Goal: Task Accomplishment & Management: Use online tool/utility

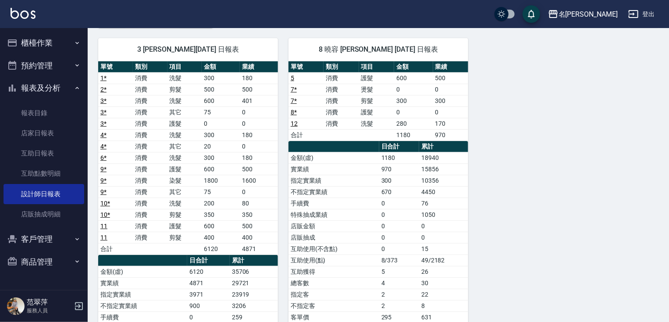
scroll to position [72, 0]
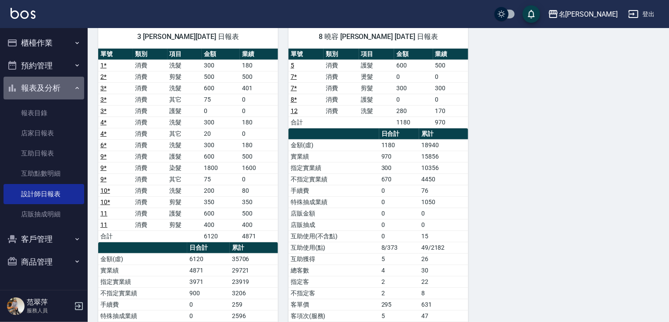
click at [38, 79] on button "報表及分析" at bounding box center [44, 88] width 81 height 23
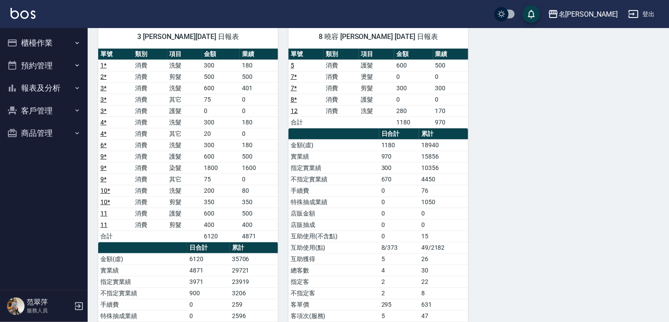
click at [40, 81] on button "報表及分析" at bounding box center [44, 88] width 81 height 23
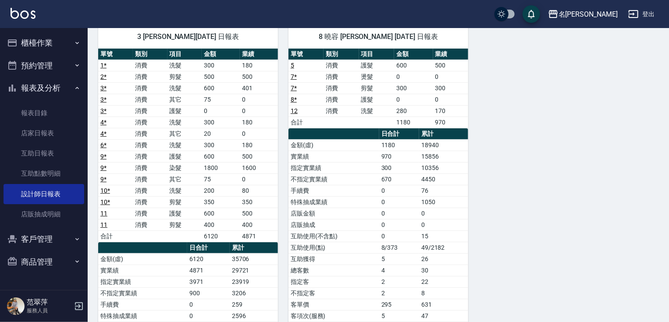
click at [59, 67] on button "預約管理" at bounding box center [44, 65] width 81 height 23
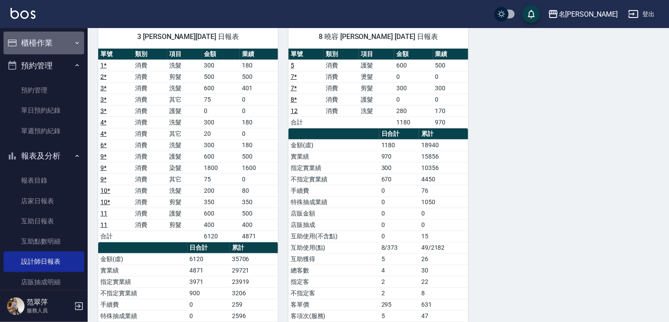
click at [50, 39] on button "櫃檯作業" at bounding box center [44, 43] width 81 height 23
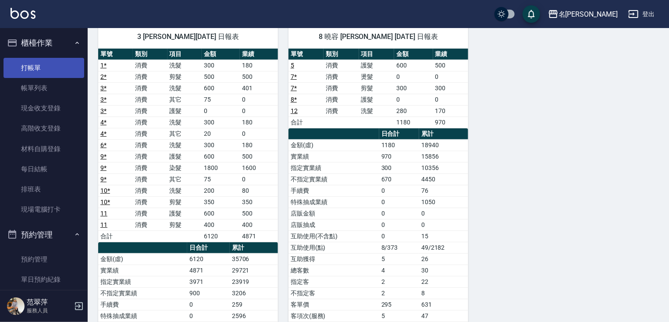
click at [51, 65] on link "打帳單" at bounding box center [44, 68] width 81 height 20
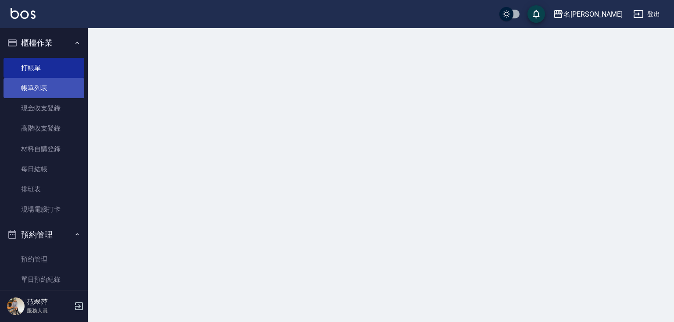
click at [47, 87] on link "帳單列表" at bounding box center [44, 88] width 81 height 20
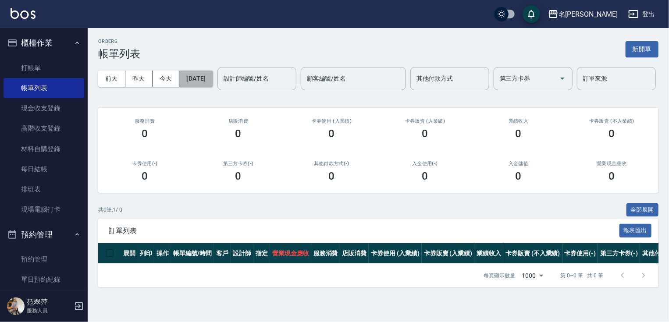
click at [213, 78] on button "[DATE]" at bounding box center [195, 79] width 33 height 16
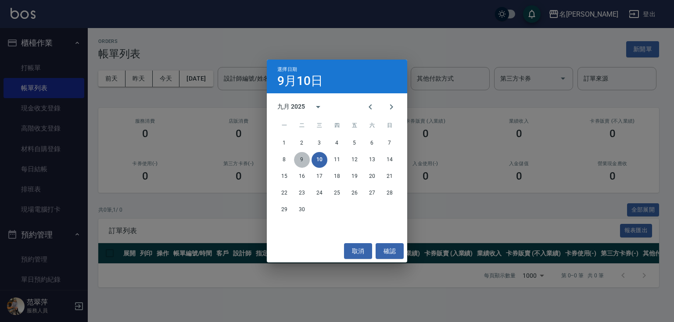
click at [300, 161] on button "9" at bounding box center [302, 160] width 16 height 16
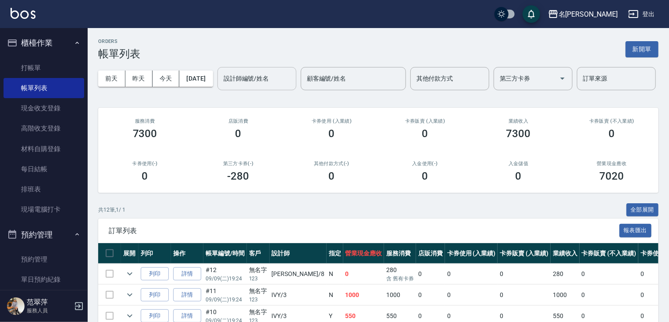
click at [218, 90] on div "設計師編號/姓名" at bounding box center [257, 78] width 79 height 23
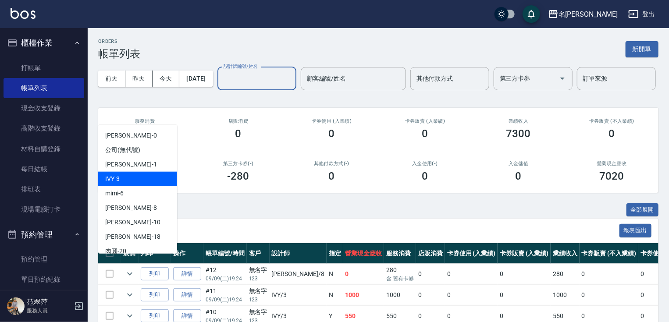
click at [125, 175] on div "IVY -3" at bounding box center [137, 179] width 79 height 14
type input "IVY-3"
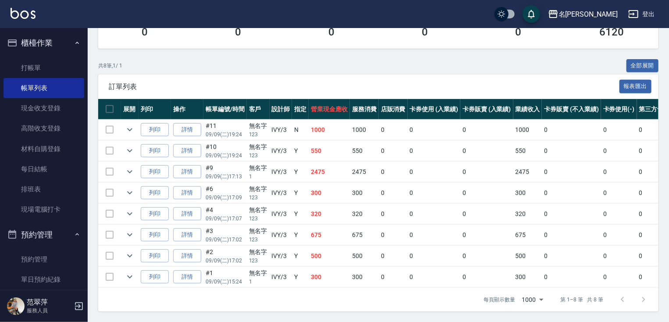
scroll to position [175, 0]
click at [186, 166] on link "詳情" at bounding box center [187, 172] width 28 height 14
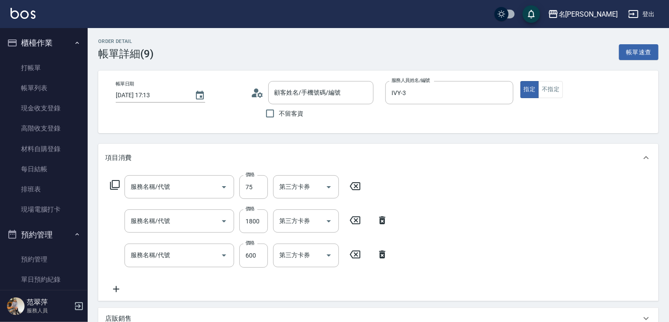
type input "[DATE] 17:13"
type input "IVY-3"
type input "精油75(808)"
type input "染髮(1500)(501)"
type input "鴻果頭皮SPA(410)"
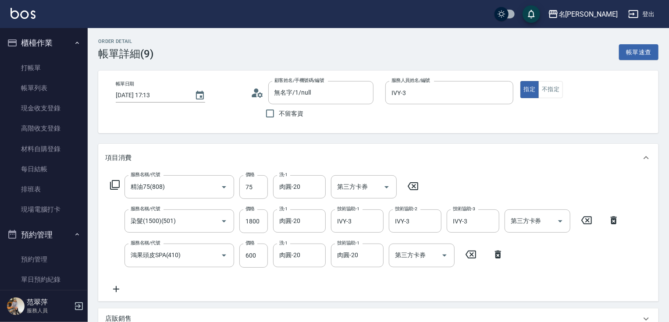
type input "無名字/1/null"
click at [51, 90] on link "帳單列表" at bounding box center [44, 88] width 81 height 20
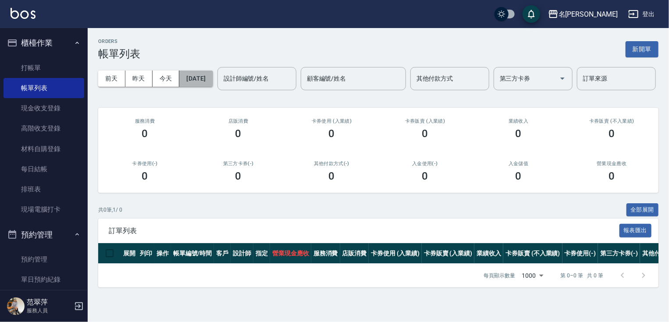
click at [206, 79] on button "[DATE]" at bounding box center [195, 79] width 33 height 16
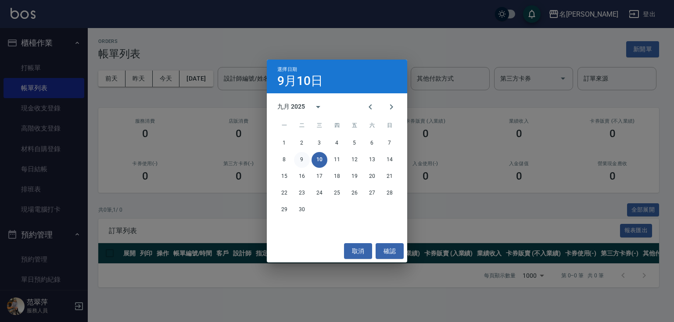
click at [302, 161] on button "9" at bounding box center [302, 160] width 16 height 16
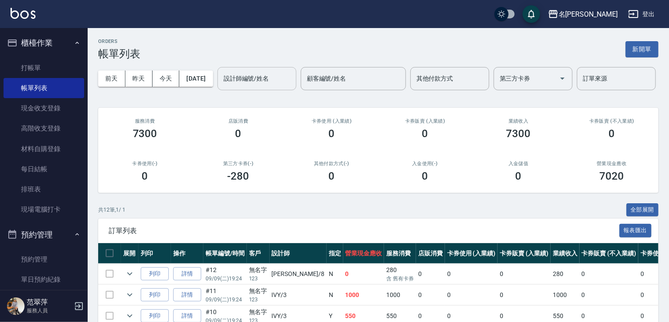
click at [222, 86] on input "設計師編號/姓名" at bounding box center [257, 78] width 71 height 15
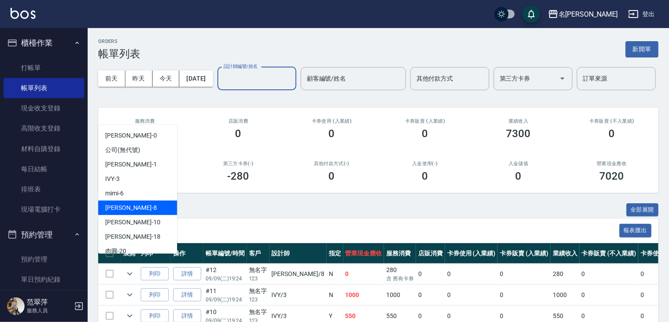
click at [132, 209] on div "曉容 -8" at bounding box center [137, 208] width 79 height 14
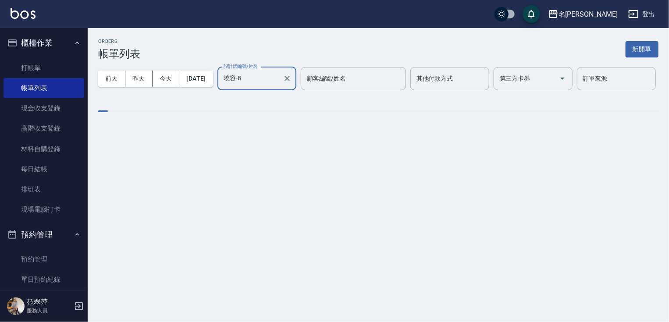
type input "曉容-8"
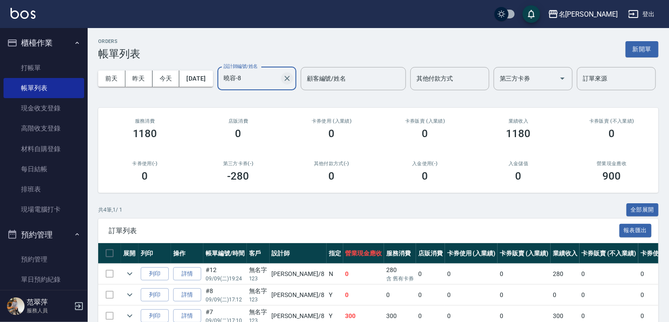
click at [285, 81] on icon "Clear" at bounding box center [287, 78] width 5 height 5
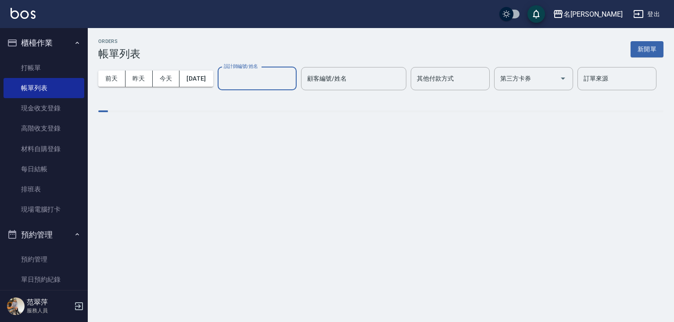
click at [222, 86] on input "設計師編號/姓名" at bounding box center [257, 78] width 71 height 15
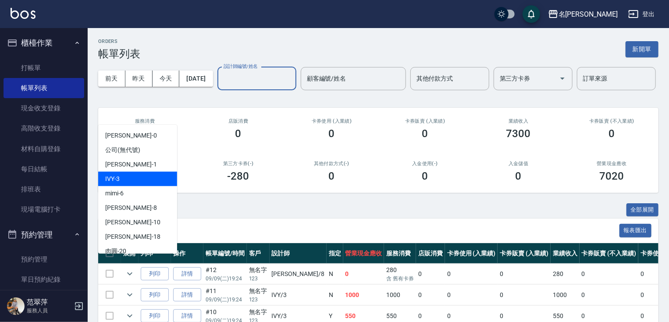
click at [125, 177] on div "IVY -3" at bounding box center [137, 179] width 79 height 14
type input "IVY-3"
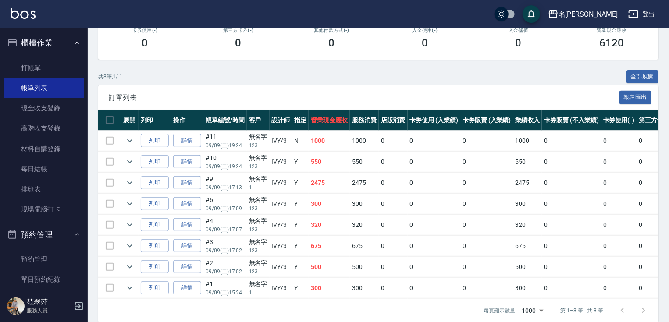
scroll to position [175, 0]
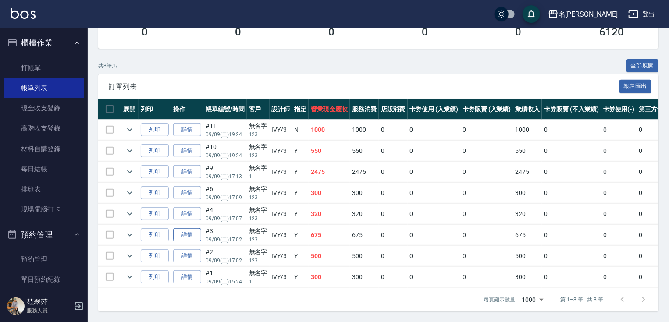
click at [186, 229] on link "詳情" at bounding box center [187, 236] width 28 height 14
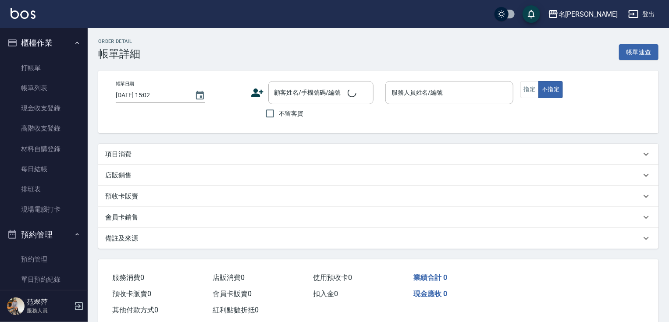
type input "[DATE] 17:02"
type input "IVY-3"
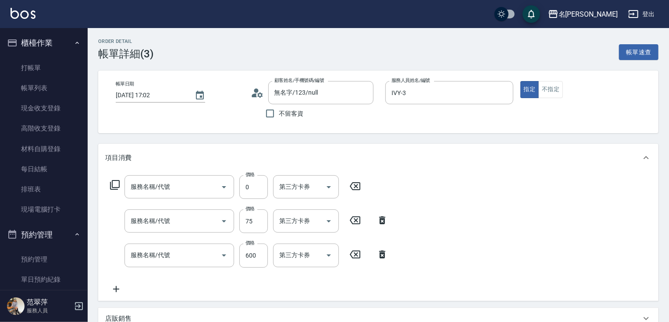
type input "無名字/123/null"
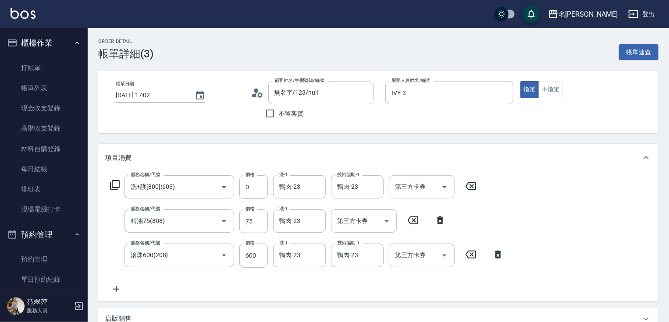
type input "洗+護[800](603)"
type input "精油75(808)"
type input "滾珠600(208)"
click at [33, 70] on link "打帳單" at bounding box center [44, 68] width 81 height 20
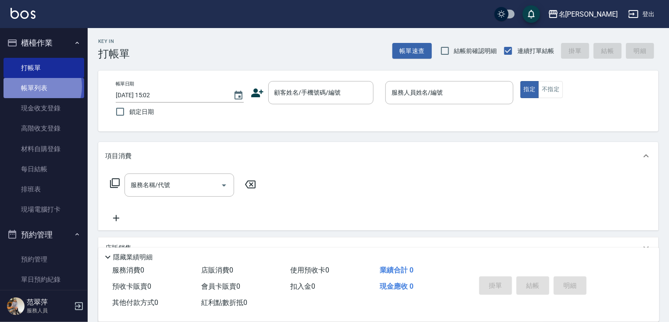
click at [36, 87] on link "帳單列表" at bounding box center [44, 88] width 81 height 20
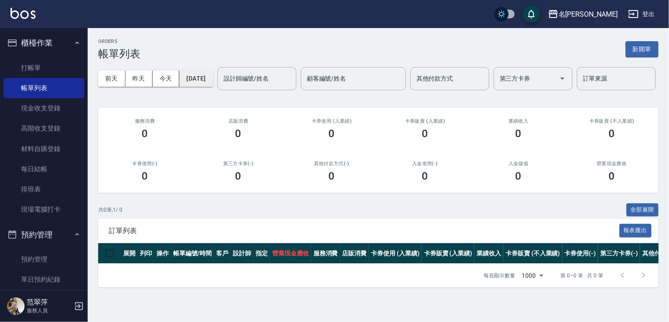
click at [213, 78] on button "[DATE]" at bounding box center [195, 79] width 33 height 16
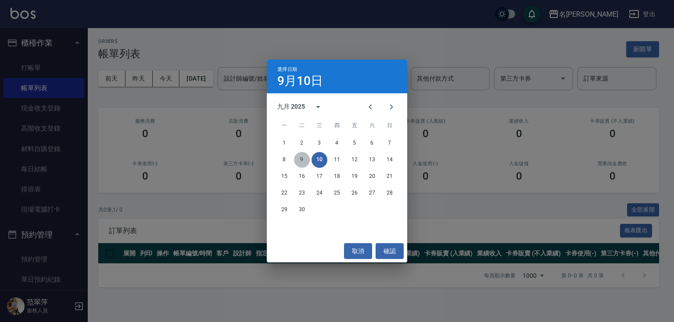
click at [302, 161] on button "9" at bounding box center [302, 160] width 16 height 16
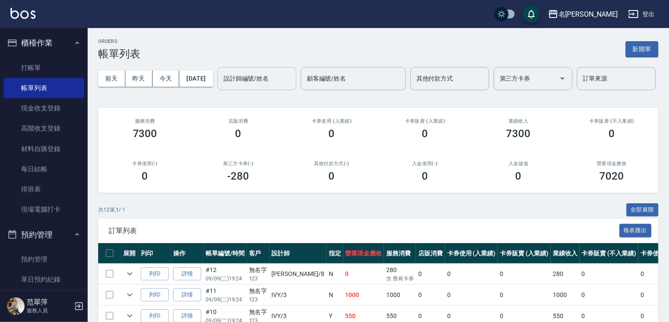
click at [222, 86] on input "設計師編號/姓名" at bounding box center [257, 78] width 71 height 15
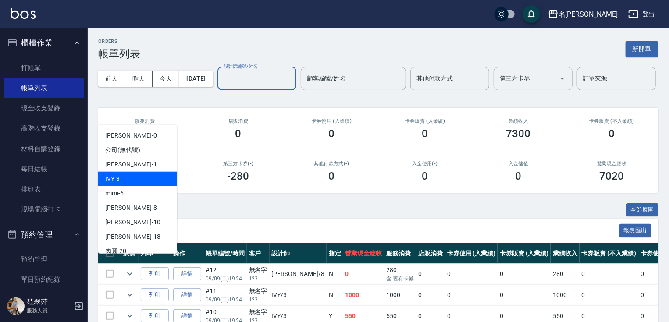
click at [125, 178] on div "IVY -3" at bounding box center [137, 179] width 79 height 14
type input "IVY-3"
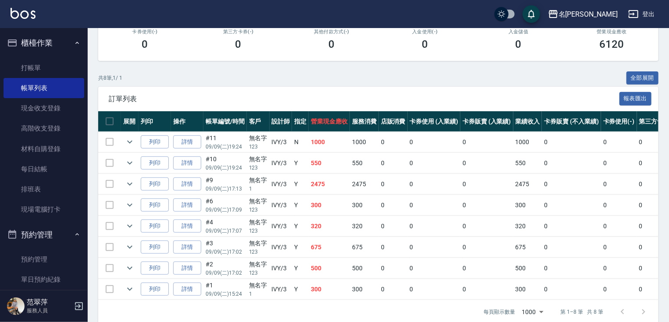
scroll to position [175, 0]
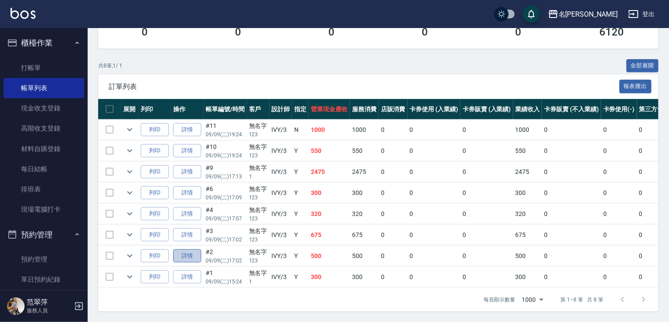
click at [186, 250] on link "詳情" at bounding box center [187, 257] width 28 height 14
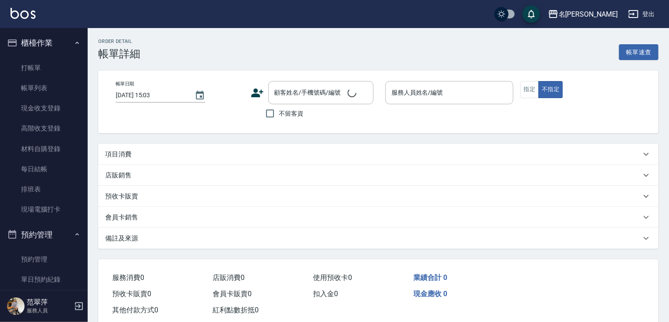
type input "[DATE] 17:02"
type input "IVY-3"
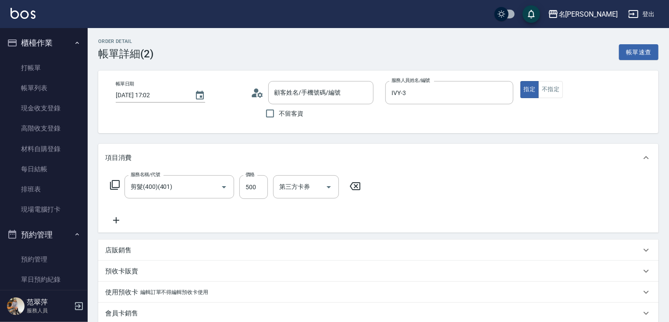
type input "剪髮(400)(401)"
type input "無名字/123/null"
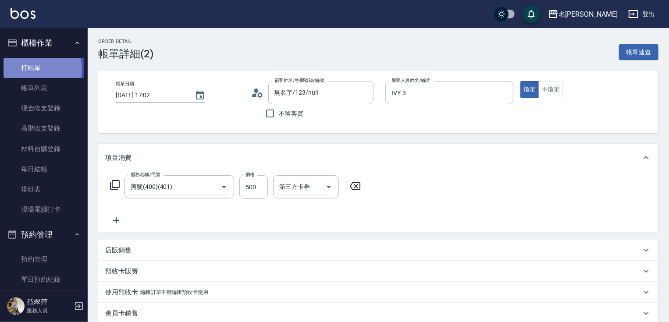
click at [35, 70] on link "打帳單" at bounding box center [44, 68] width 81 height 20
